Goal: Check status: Check status

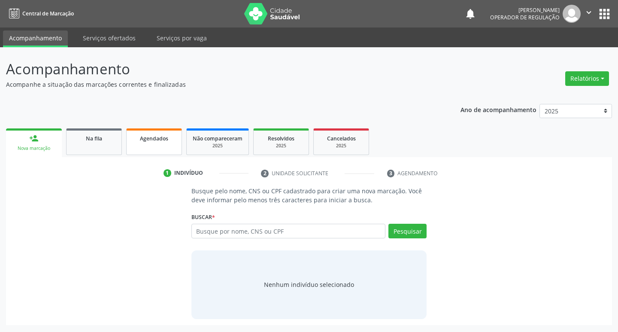
click at [167, 145] on link "Agendados" at bounding box center [154, 141] width 56 height 27
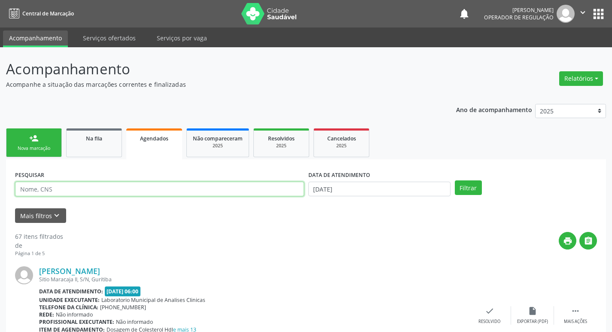
click at [148, 188] on input "text" at bounding box center [159, 189] width 289 height 15
paste input "708205165975744"
type input "708205165975744"
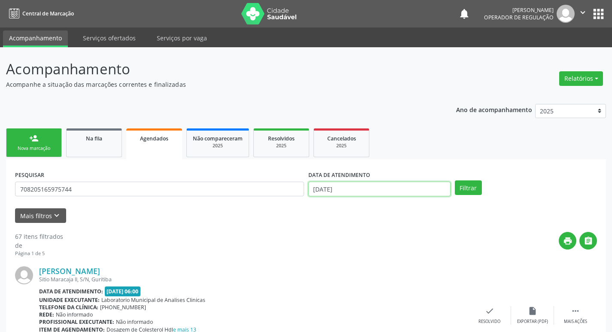
click at [426, 188] on input "[DATE]" at bounding box center [379, 189] width 142 height 15
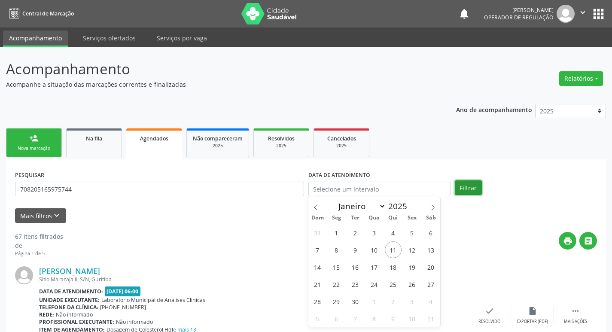
click at [472, 194] on button "Filtrar" at bounding box center [467, 187] width 27 height 15
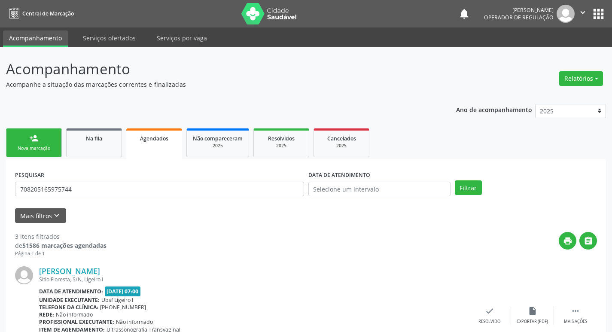
click at [597, 9] on button "apps" at bounding box center [597, 13] width 15 height 15
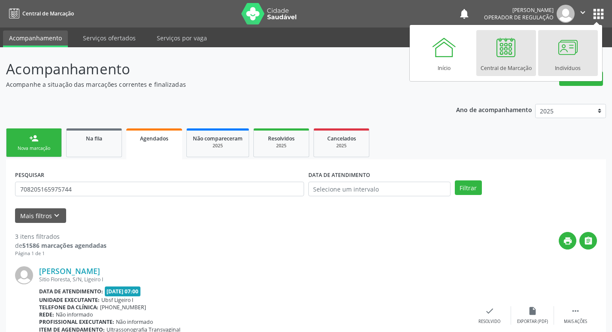
click at [580, 51] on link "Indivíduos" at bounding box center [568, 53] width 60 height 46
